Goal: Task Accomplishment & Management: Use online tool/utility

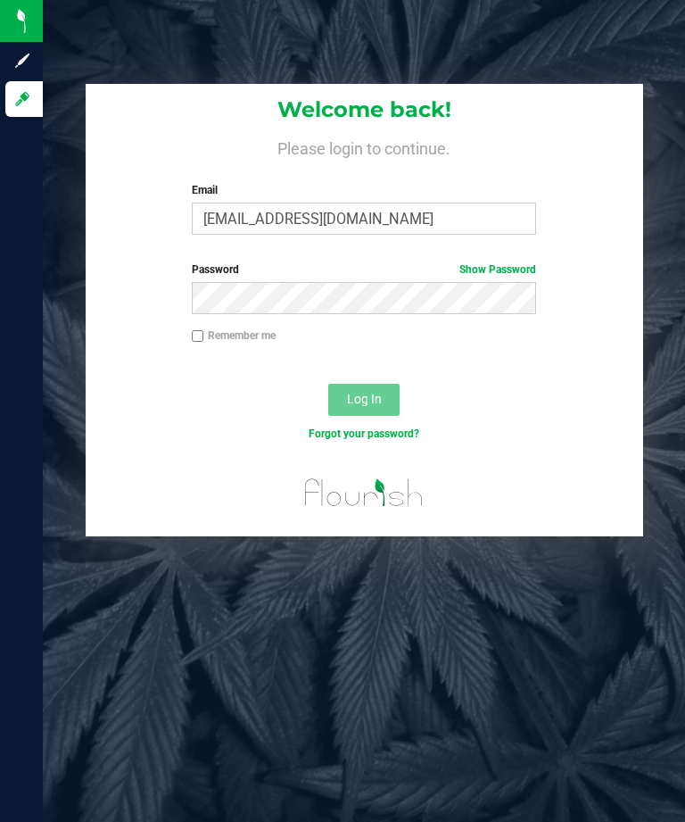
type input "[EMAIL_ADDRESS][DOMAIN_NAME]"
click at [380, 398] on span "Log In" at bounding box center [364, 399] width 35 height 14
click at [374, 401] on span "Log In" at bounding box center [364, 399] width 35 height 14
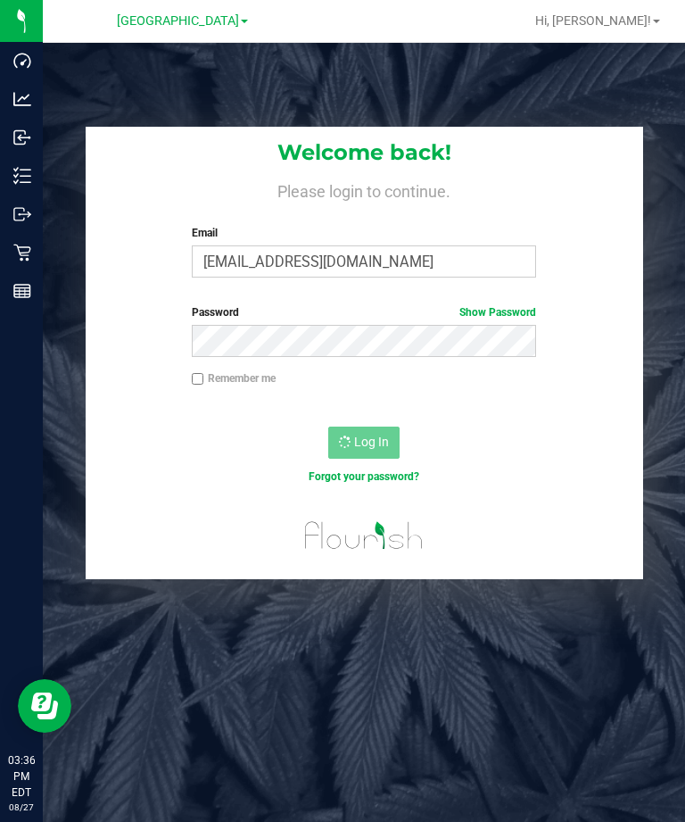
click at [223, 611] on div "Welcome back! Please login to continue. Email [EMAIL_ADDRESS][DOMAIN_NAME] Requ…" at bounding box center [364, 454] width 642 height 822
click at [209, 601] on div "Welcome back! Please login to continue. Email [EMAIL_ADDRESS][DOMAIN_NAME] Requ…" at bounding box center [364, 454] width 642 height 822
click at [528, 641] on div "Welcome back! Please login to continue. Email [EMAIL_ADDRESS][DOMAIN_NAME] Requ…" at bounding box center [364, 454] width 642 height 822
click at [355, 667] on div "Welcome back! Please login to continue. Email [EMAIL_ADDRESS][DOMAIN_NAME] Requ…" at bounding box center [364, 454] width 642 height 822
click at [474, 666] on div "Welcome back! Please login to continue. Email [EMAIL_ADDRESS][DOMAIN_NAME] Requ…" at bounding box center [364, 454] width 642 height 822
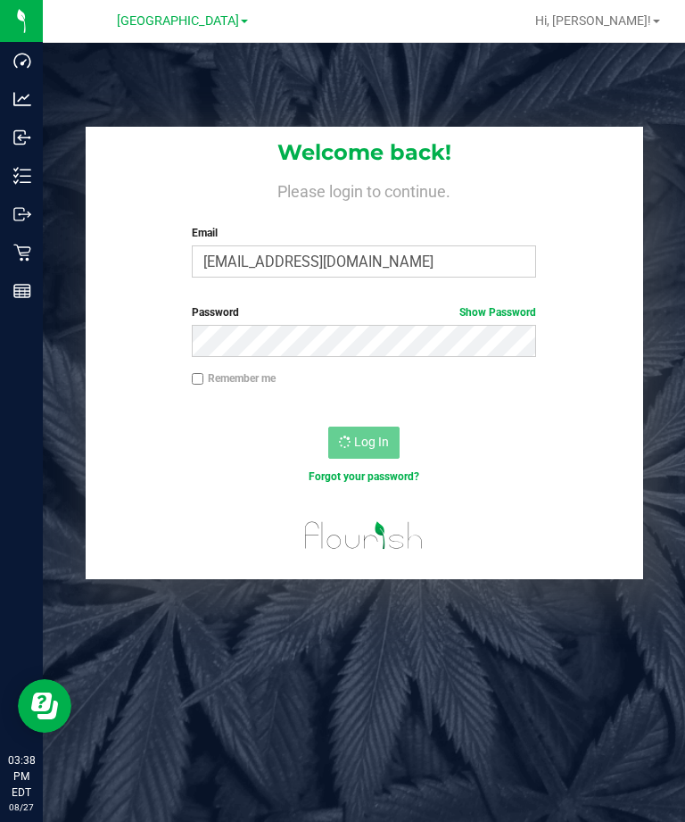
click at [10, 260] on div "Retail" at bounding box center [23, 253] width 37 height 36
click at [40, 163] on div "Inventory" at bounding box center [23, 176] width 37 height 36
click at [425, 624] on div "Welcome back! Please login to continue. Email [EMAIL_ADDRESS][DOMAIN_NAME] Requ…" at bounding box center [364, 454] width 642 height 822
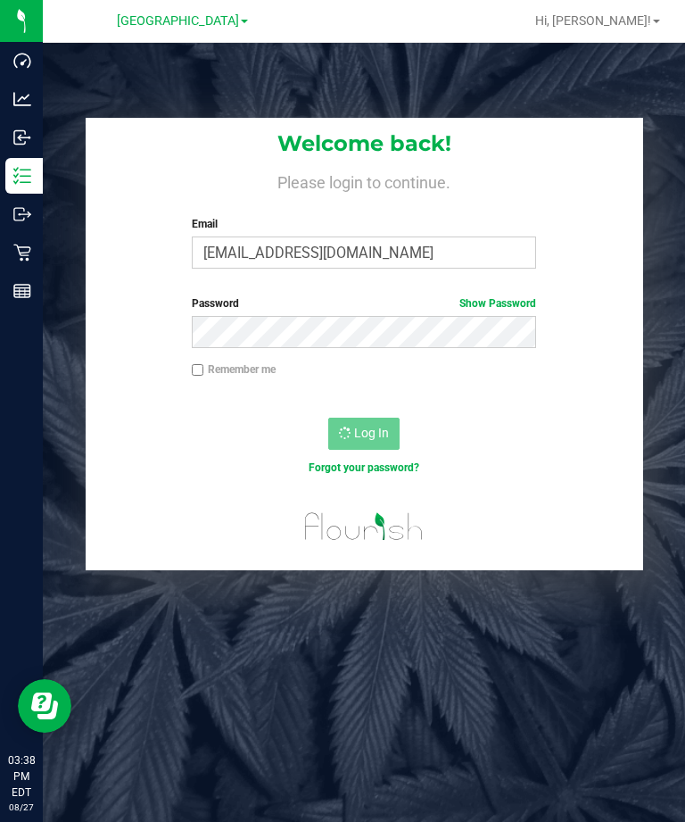
click at [10, 141] on div "Inbound" at bounding box center [23, 138] width 37 height 36
click at [43, 187] on div "Inventory" at bounding box center [23, 176] width 37 height 36
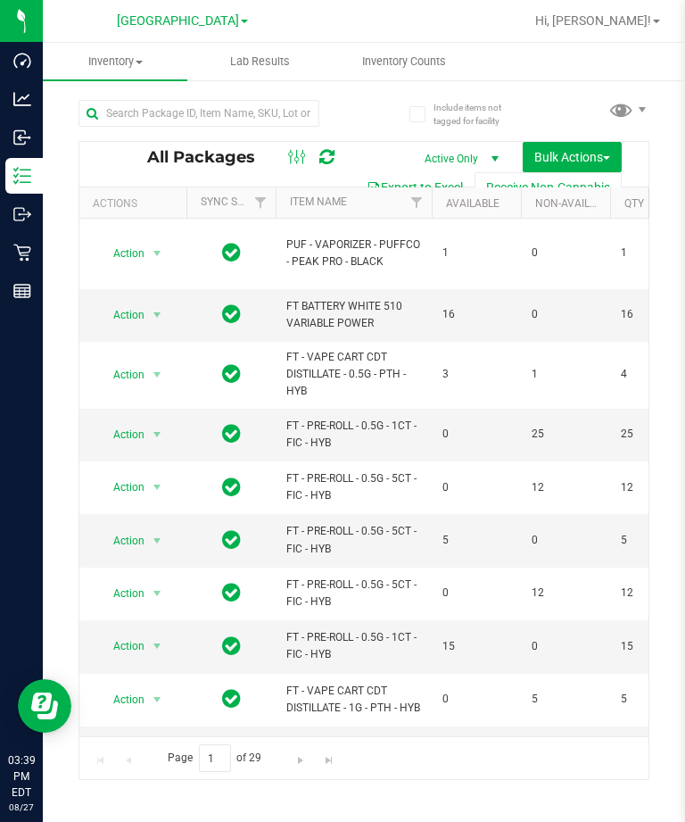
click at [418, 44] on uib-tab-heading "Inventory Counts" at bounding box center [404, 62] width 143 height 36
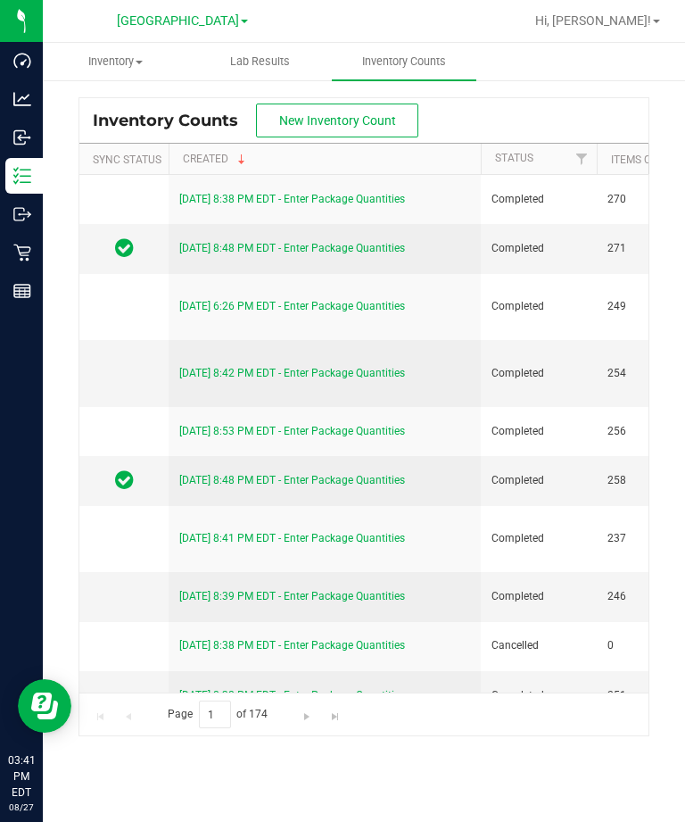
click at [153, 671] on td at bounding box center [123, 695] width 89 height 49
